Goal: Task Accomplishment & Management: Use online tool/utility

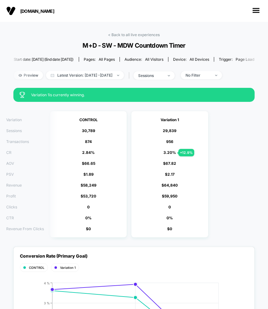
click at [139, 36] on link "< Back to all live experiences" at bounding box center [134, 34] width 52 height 5
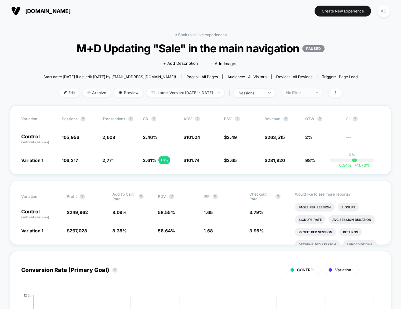
click at [310, 92] on div "No Filter" at bounding box center [298, 92] width 25 height 5
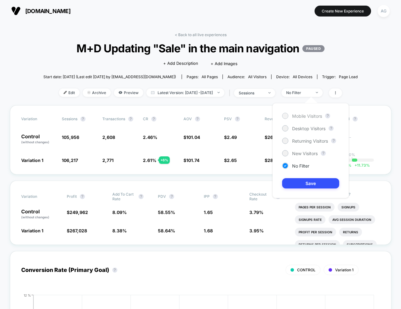
click at [307, 119] on div "Mobile Visitors" at bounding box center [302, 116] width 40 height 6
click at [309, 181] on button "Save" at bounding box center [310, 183] width 57 height 10
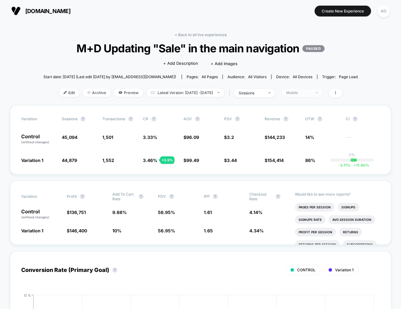
click at [308, 94] on div "Mobile" at bounding box center [298, 92] width 25 height 5
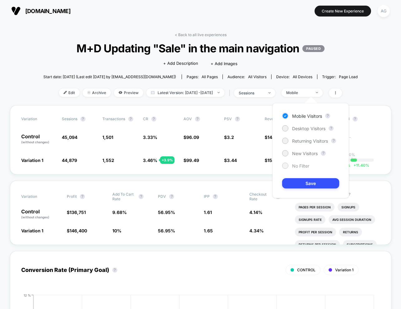
click at [301, 166] on span "No Filter" at bounding box center [300, 165] width 17 height 5
click at [301, 181] on button "Save" at bounding box center [310, 183] width 57 height 10
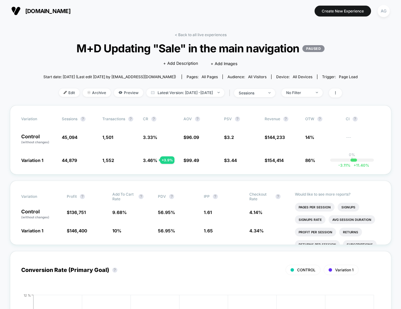
click at [277, 98] on div "< Back to all live experiences M+D Updating "Sale" in the main navigation PAUSE…" at bounding box center [200, 68] width 314 height 73
click at [275, 94] on span "sessions" at bounding box center [254, 93] width 41 height 8
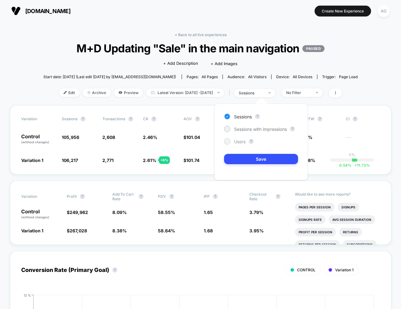
click at [240, 142] on span "Users" at bounding box center [240, 141] width 12 height 5
click at [242, 163] on button "Save" at bounding box center [261, 159] width 74 height 10
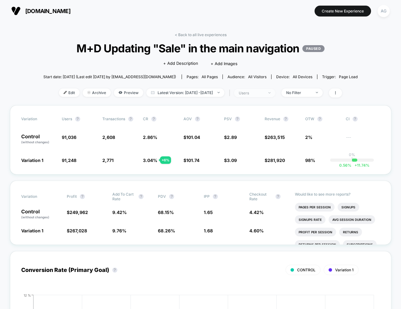
click at [263, 93] on div "users" at bounding box center [250, 93] width 25 height 5
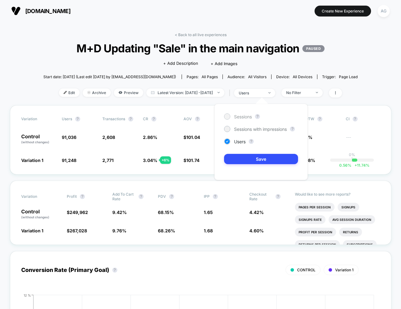
click at [245, 118] on span "Sessions" at bounding box center [243, 116] width 18 height 5
click at [249, 155] on button "Save" at bounding box center [261, 159] width 74 height 10
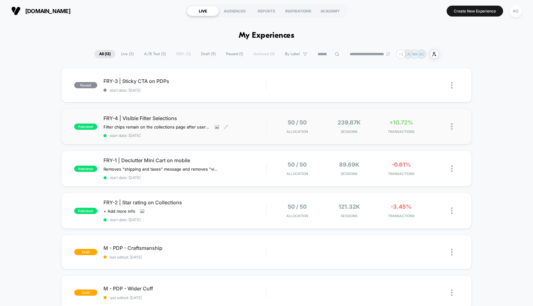
click at [240, 129] on div "FRY-4 | Visible Filter Selections Filter chips remain on the collections page a…" at bounding box center [184, 126] width 163 height 23
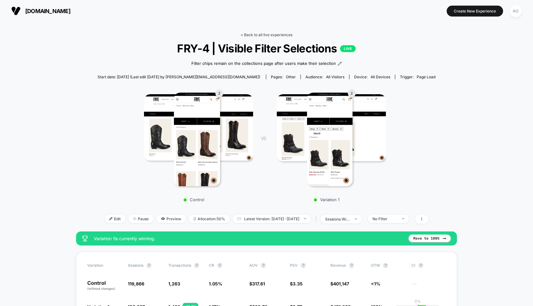
click at [254, 34] on link "< Back to all live experiences" at bounding box center [267, 34] width 52 height 5
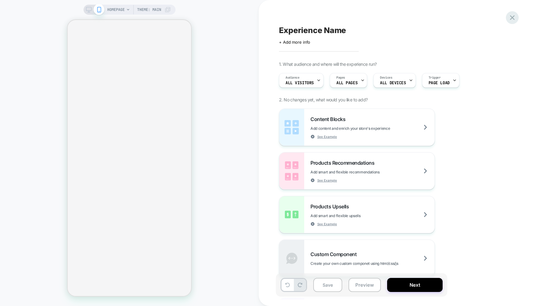
click at [515, 18] on icon at bounding box center [512, 17] width 8 height 8
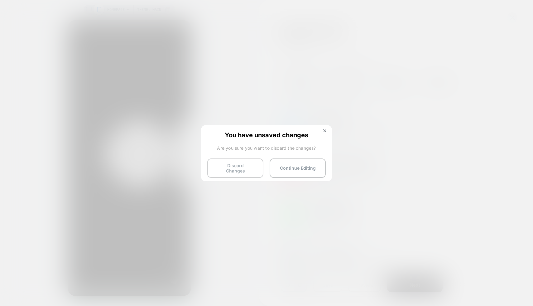
click at [228, 167] on button "Discard Changes" at bounding box center [235, 167] width 56 height 19
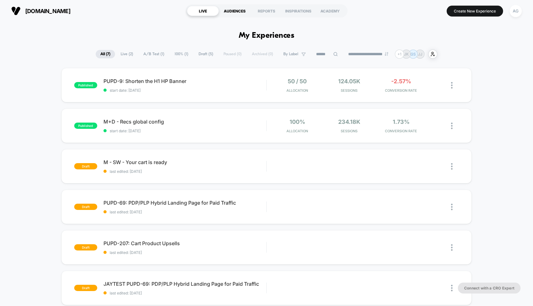
click at [228, 10] on div "AUDIENCES" at bounding box center [235, 11] width 32 height 10
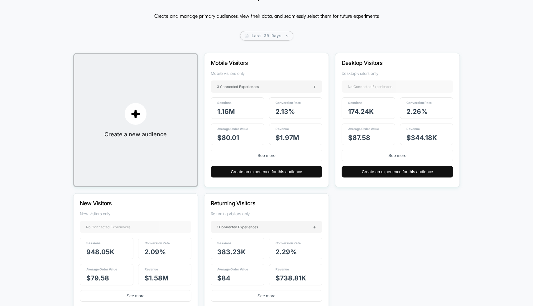
scroll to position [48, 0]
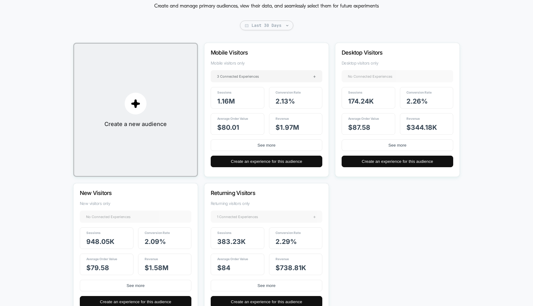
click at [312, 218] on div "1 Connected Experiences +" at bounding box center [267, 216] width 112 height 12
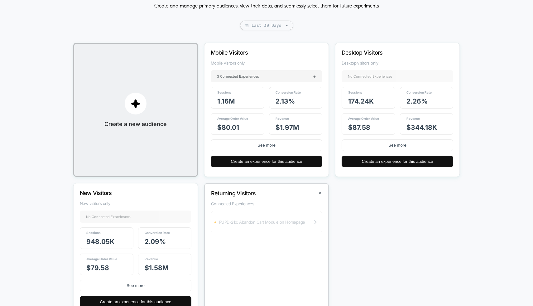
click at [291, 225] on div "PUPD-210: Abandon Cart Module on Homepage" at bounding box center [266, 222] width 111 height 22
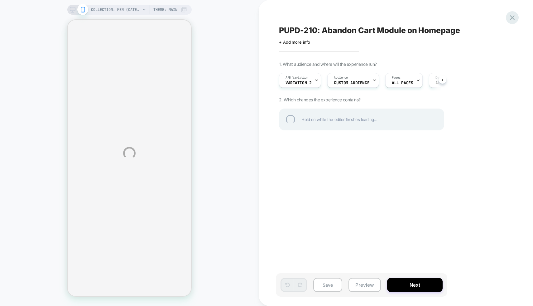
click at [513, 14] on div at bounding box center [512, 17] width 13 height 13
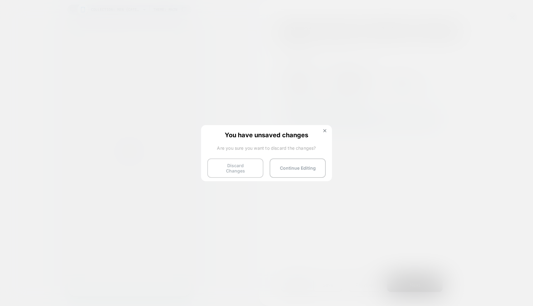
click at [240, 165] on button "Discard Changes" at bounding box center [235, 167] width 56 height 19
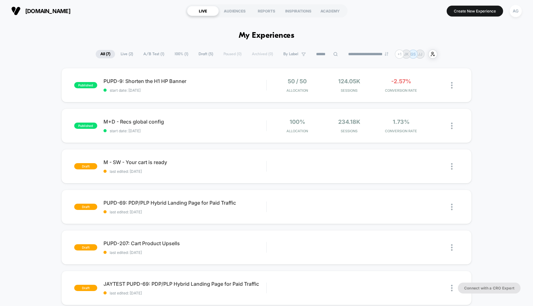
click at [202, 55] on span "Draft ( 5 )" at bounding box center [206, 54] width 24 height 8
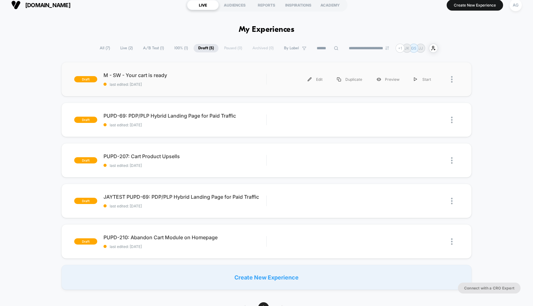
scroll to position [6, 0]
